Goal: Find contact information: Obtain details needed to contact an individual or organization

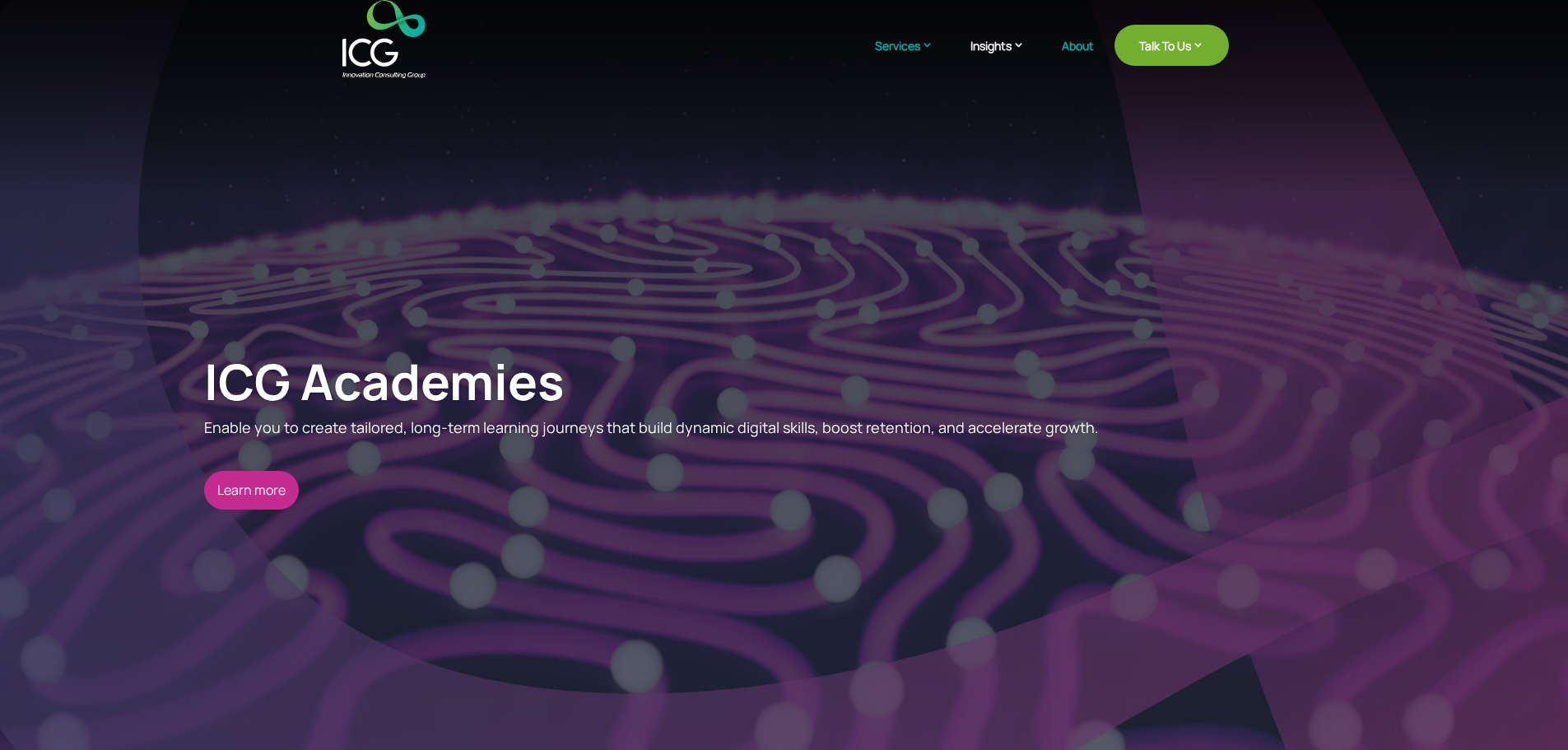
click at [1074, 41] on link "About" at bounding box center [1078, 58] width 33 height 38
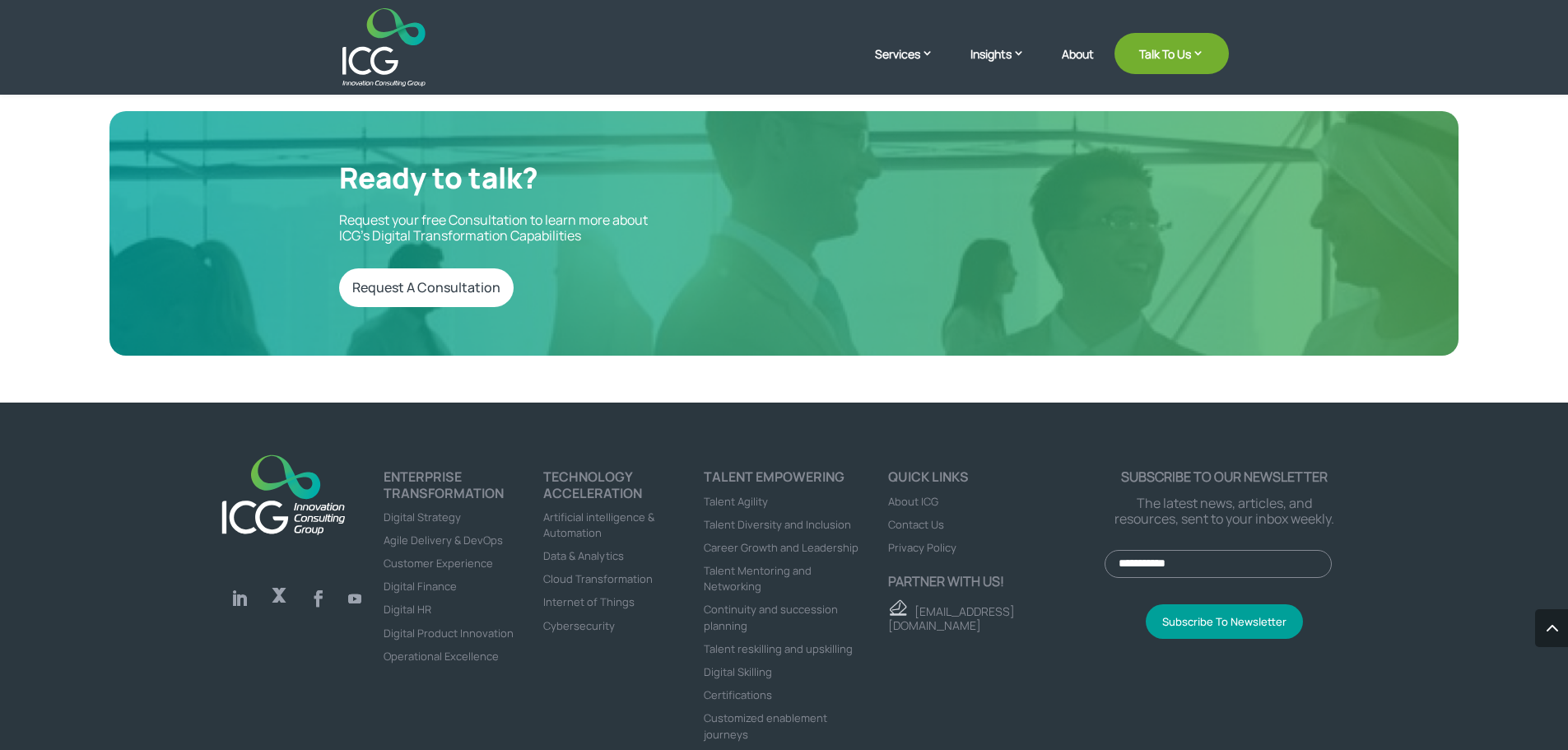
scroll to position [4588, 0]
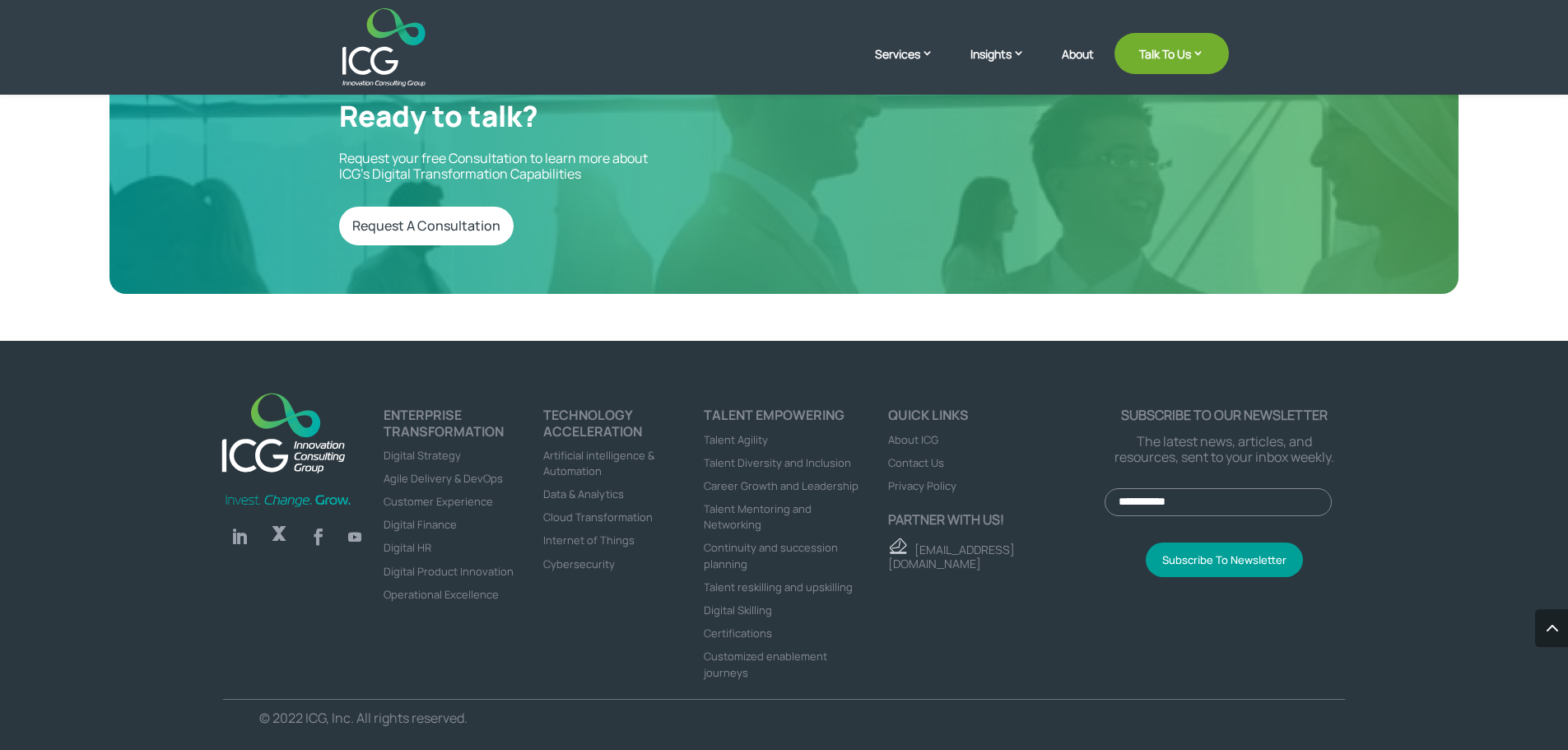
click at [935, 455] on span "Contact Us" at bounding box center [916, 462] width 56 height 15
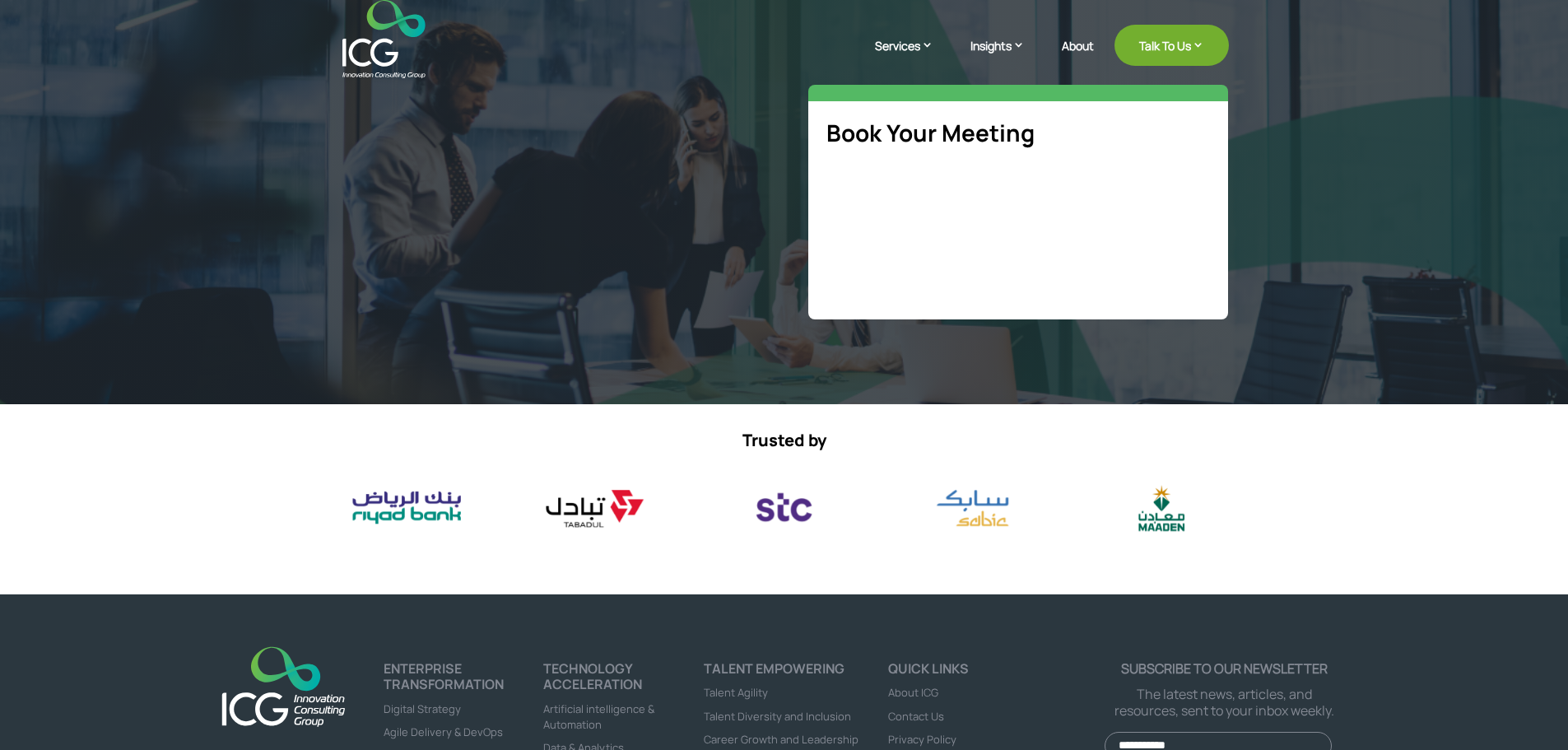
select select "**"
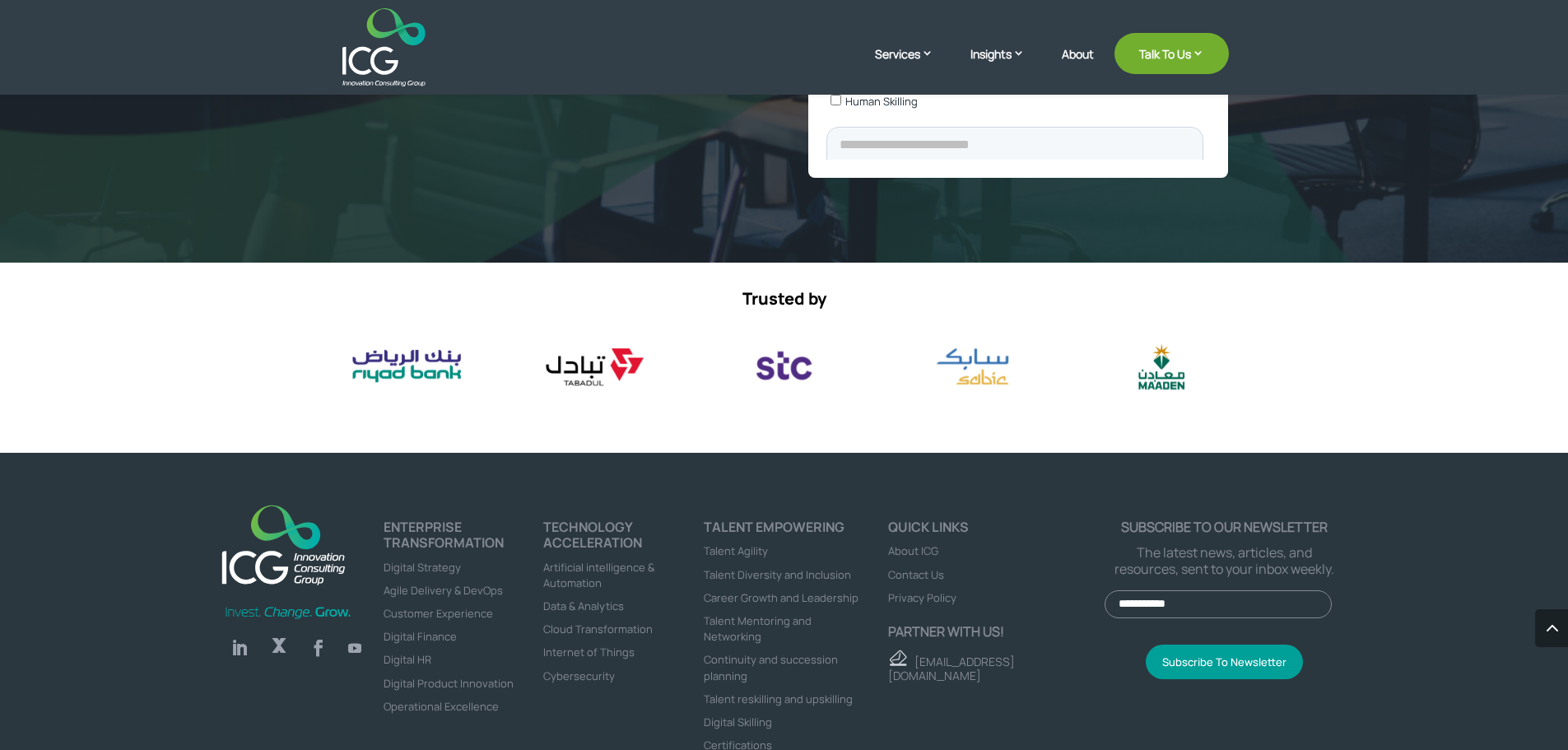
scroll to position [794, 0]
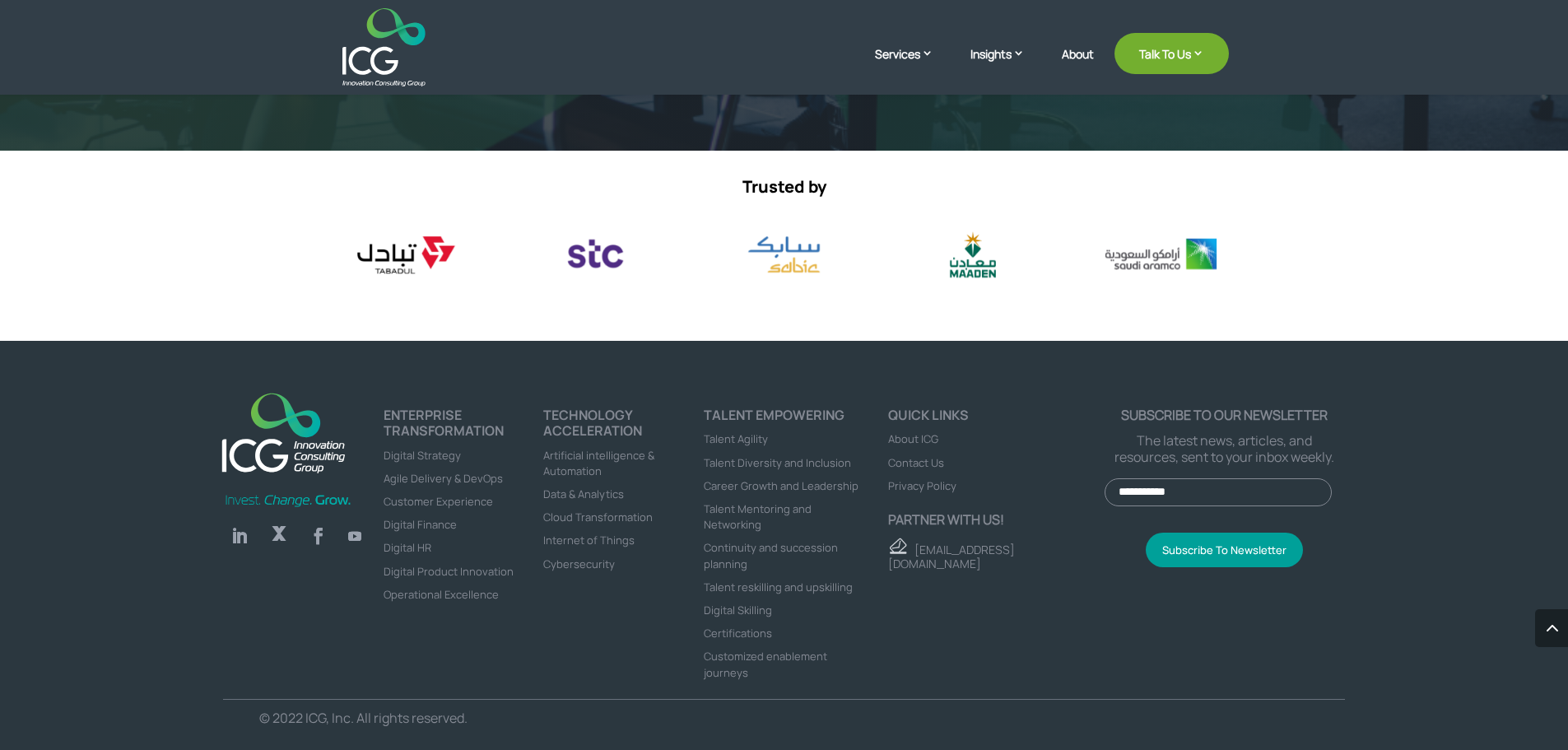
click at [247, 537] on link "Follow" at bounding box center [239, 535] width 33 height 33
